Goal: Task Accomplishment & Management: Use online tool/utility

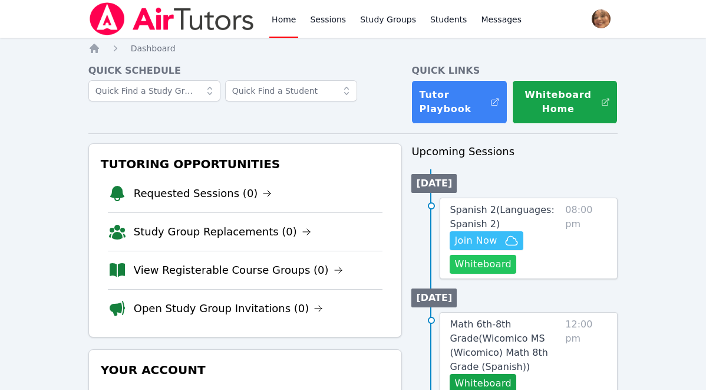
click at [433, 261] on button "Whiteboard" at bounding box center [483, 264] width 67 height 19
click at [433, 210] on span "Spanish 2 ( Languages: Spanish 2 )" at bounding box center [502, 216] width 104 height 25
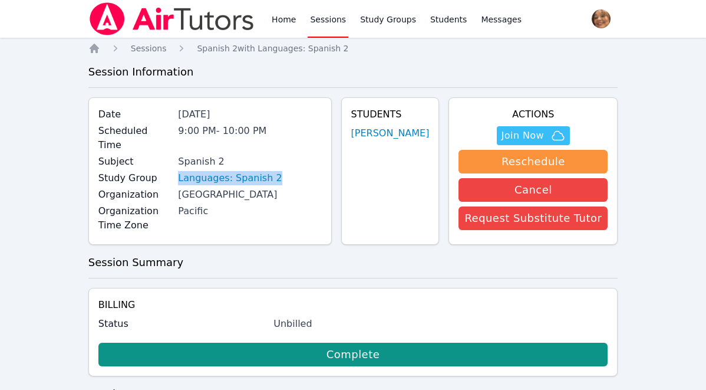
drag, startPoint x: 289, startPoint y: 160, endPoint x: 184, endPoint y: 164, distance: 104.4
click at [184, 171] on div "Study Group Languages: Spanish 2" at bounding box center [209, 179] width 223 height 17
copy link "Languages: Spanish 2"
click at [433, 131] on span "Join Now" at bounding box center [522, 135] width 42 height 14
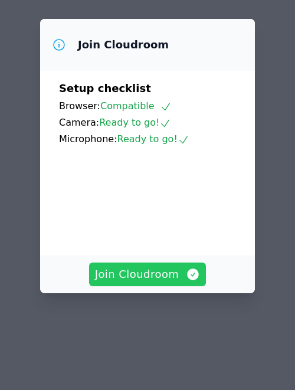
click at [137, 264] on button "Join Cloudroom" at bounding box center [147, 274] width 117 height 24
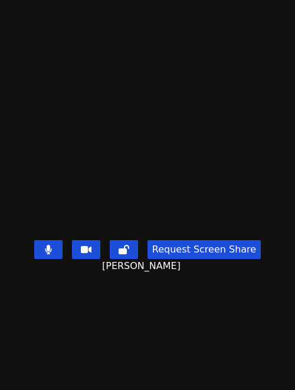
scroll to position [318, 0]
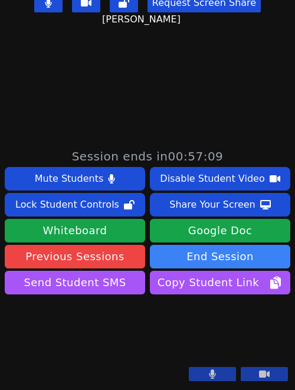
click at [223, 376] on button at bounding box center [212, 374] width 47 height 14
click at [215, 373] on icon at bounding box center [212, 373] width 6 height 9
click at [215, 373] on icon at bounding box center [212, 373] width 12 height 9
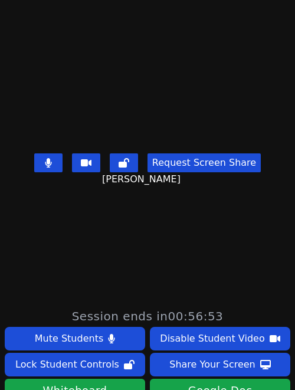
scroll to position [85, 0]
